Goal: Task Accomplishment & Management: Use online tool/utility

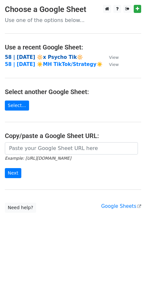
click at [62, 56] on strong "58 | SEP 4 2025 🔆x Psycho Tik🔆" at bounding box center [44, 57] width 78 height 6
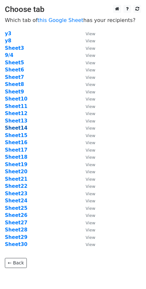
click at [19, 129] on strong "Sheet14" at bounding box center [16, 128] width 23 height 6
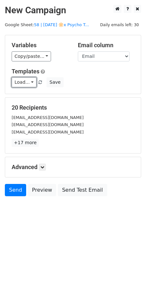
click at [25, 83] on link "Load..." at bounding box center [24, 82] width 25 height 10
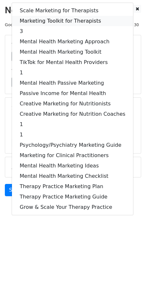
click at [55, 23] on link "Marketing Toolkit for Therapists" at bounding box center [72, 21] width 121 height 10
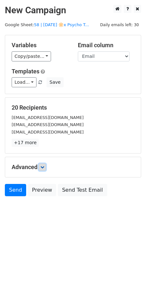
click at [45, 169] on link at bounding box center [42, 166] width 7 height 7
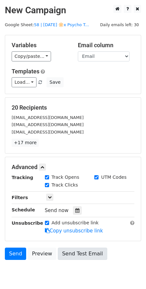
click at [78, 211] on div at bounding box center [77, 210] width 9 height 8
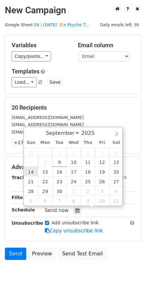
type input "2025-09-14 12:00"
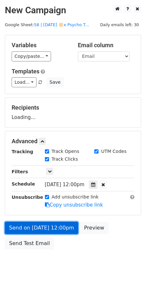
click at [39, 232] on link "Send on Sep 14 at 12:00pm" at bounding box center [41, 228] width 73 height 12
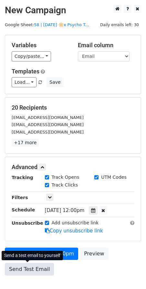
click at [28, 268] on link "Send Test Email" at bounding box center [29, 269] width 49 height 12
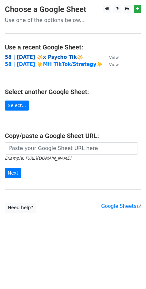
click at [43, 54] on strong "58 | SEP 4 2025 🔆x Psycho Tik🔆" at bounding box center [44, 57] width 78 height 6
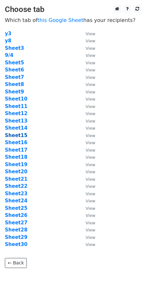
click at [19, 137] on strong "Sheet15" at bounding box center [16, 135] width 23 height 6
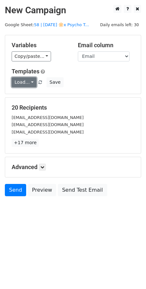
click at [28, 78] on link "Load..." at bounding box center [24, 82] width 25 height 10
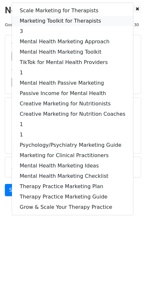
click at [57, 20] on link "Marketing Toolkit for Therapists" at bounding box center [72, 21] width 121 height 10
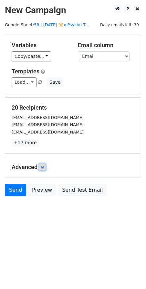
click at [44, 168] on icon at bounding box center [42, 167] width 4 height 4
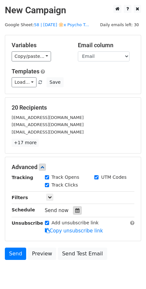
click at [78, 209] on div at bounding box center [77, 210] width 9 height 8
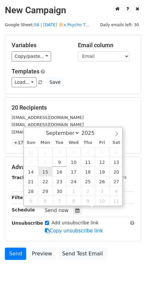
type input "[DATE] 12:00"
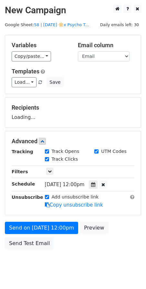
click at [33, 235] on div "Send on [DATE] 12:00pm Preview Send Test Email" at bounding box center [73, 237] width 146 height 31
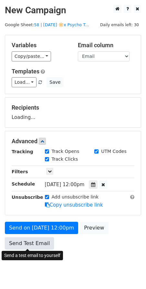
click at [27, 245] on form "Variables Copy/paste... {{Email}} Email column Email Templates Load... Scale Ma…" at bounding box center [73, 144] width 136 height 218
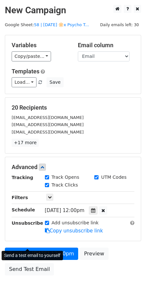
click at [19, 260] on div "Send a test email to yourself" at bounding box center [32, 256] width 61 height 14
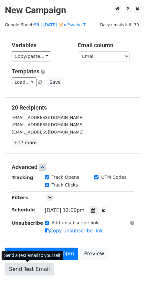
click at [11, 263] on link "Send Test Email" at bounding box center [29, 269] width 49 height 12
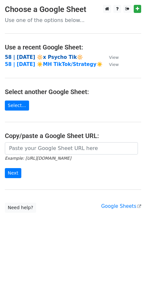
click at [30, 57] on strong "58 | [DATE] 🔆x Psycho Tik🔆" at bounding box center [44, 57] width 78 height 6
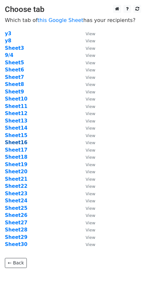
click at [16, 142] on strong "Sheet16" at bounding box center [16, 143] width 23 height 6
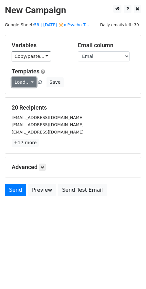
click at [20, 82] on link "Load..." at bounding box center [24, 82] width 25 height 10
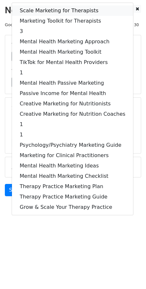
click at [56, 5] on link "Scale Marketing for Therapists" at bounding box center [72, 10] width 121 height 10
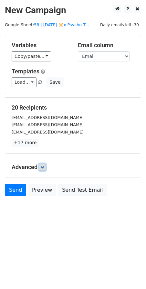
click at [42, 166] on icon at bounding box center [42, 167] width 4 height 4
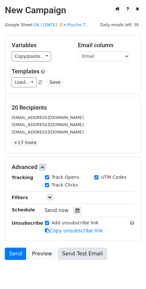
click at [75, 208] on icon at bounding box center [77, 210] width 4 height 5
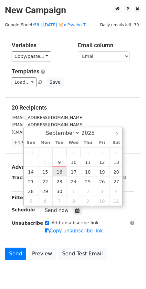
type input "[DATE] 12:00"
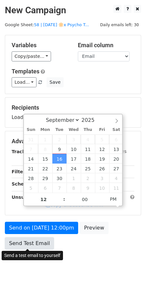
click at [36, 242] on link "Send Test Email" at bounding box center [29, 243] width 49 height 12
